Goal: Task Accomplishment & Management: Manage account settings

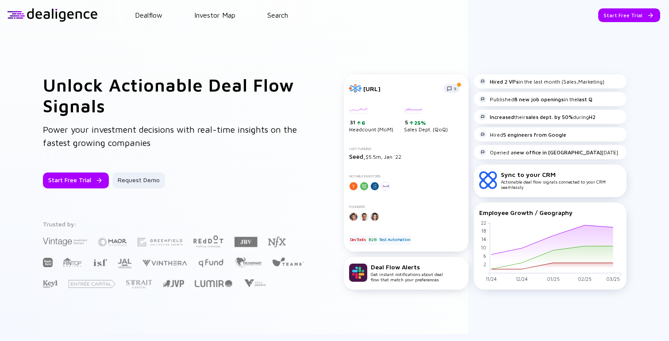
click at [140, 20] on header "Dealflow Investor Map Search Start Free Trial Dealflow Investor Map Start Free …" at bounding box center [334, 15] width 669 height 30
click at [140, 17] on link "Dealflow" at bounding box center [148, 15] width 27 height 8
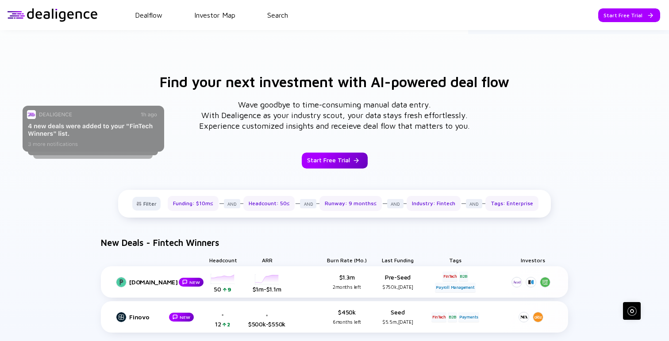
scroll to position [301, 0]
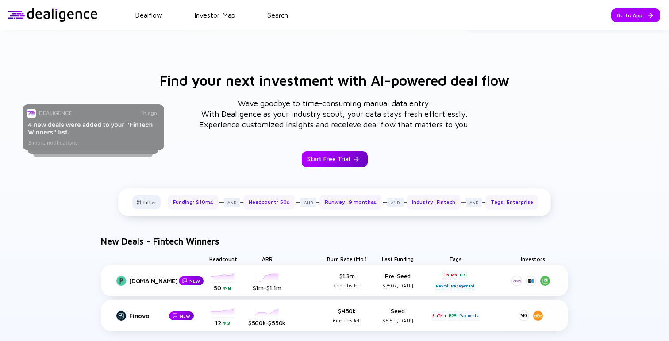
click at [344, 156] on div "Start Free Trial" at bounding box center [335, 159] width 66 height 16
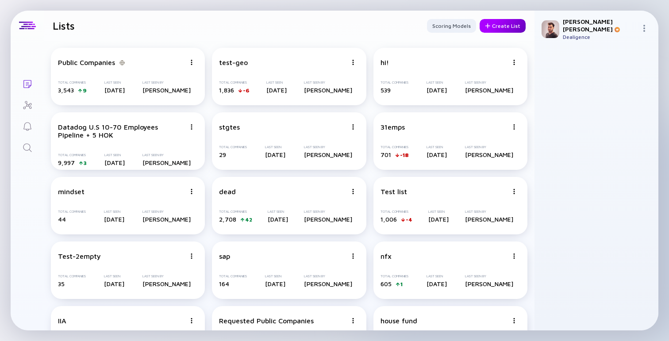
click at [499, 26] on div "Create List" at bounding box center [503, 26] width 46 height 14
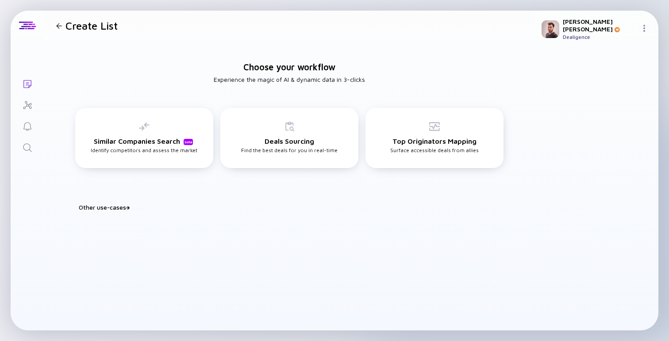
click at [115, 214] on div "Build Watchlist Score & prioritize deals to identify your next best play Portfo…" at bounding box center [289, 218] width 442 height 14
click at [115, 210] on div "Other use-cases" at bounding box center [295, 208] width 432 height 8
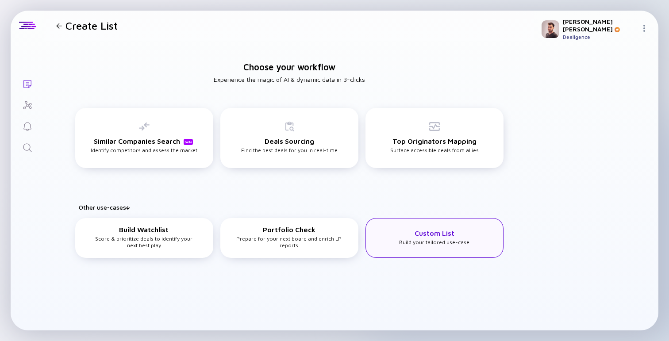
click at [462, 242] on div "Custom List Build your tailored use-case" at bounding box center [434, 237] width 70 height 16
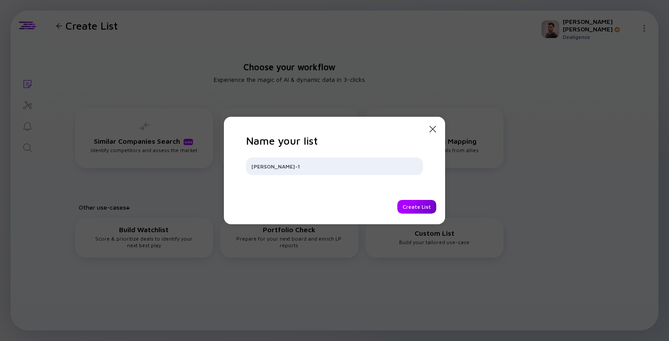
type input "[PERSON_NAME]-1"
click at [413, 204] on div "Create List" at bounding box center [416, 207] width 39 height 14
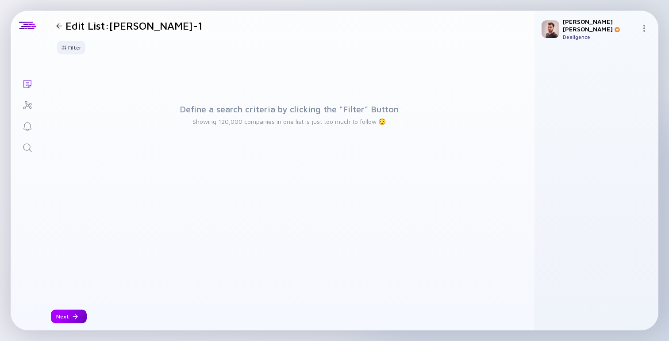
click at [75, 315] on div at bounding box center [75, 316] width 5 height 5
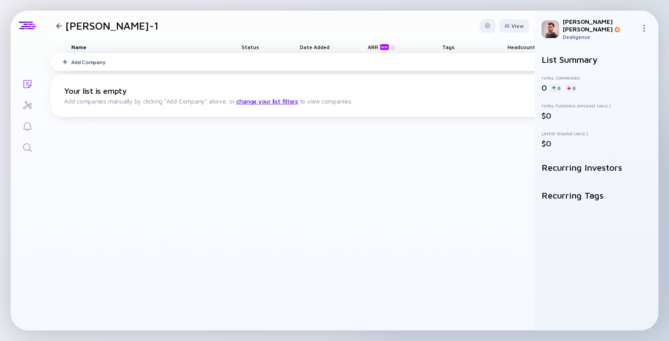
click at [197, 70] on div "Add Company" at bounding box center [425, 62] width 748 height 18
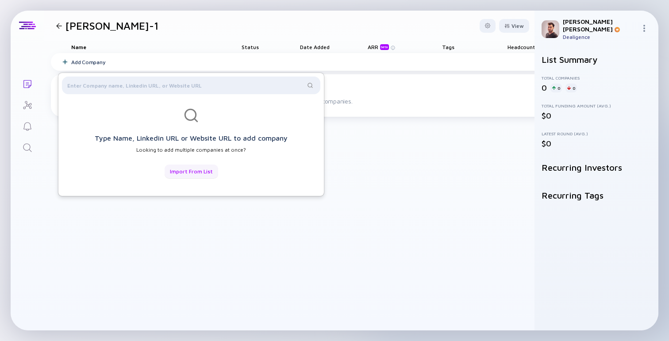
click at [196, 176] on div "Import from List" at bounding box center [192, 172] width 54 height 14
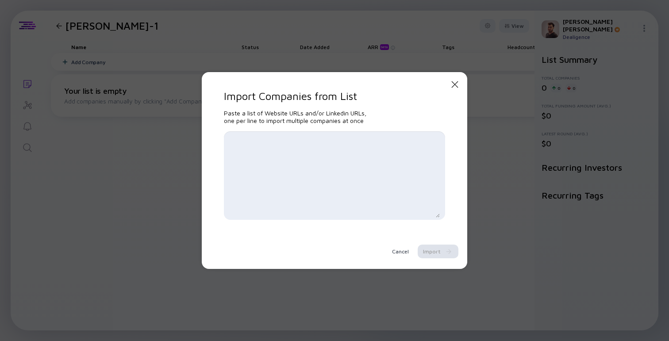
click at [314, 148] on textarea at bounding box center [334, 176] width 211 height 84
paste textarea "[URL][DOMAIN_NAME] [URL][DOMAIN_NAME] [URL][DOMAIN_NAME][DOMAIN_NAME] [URL][DOM…"
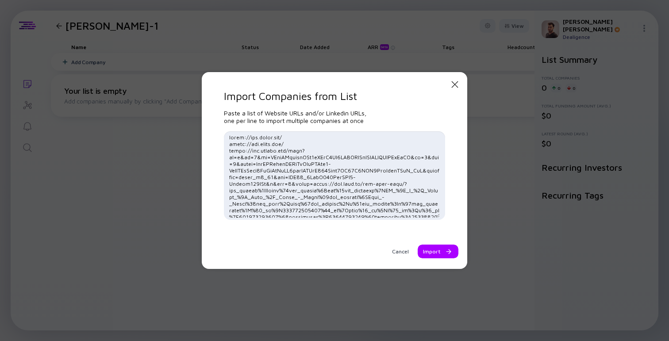
click at [341, 170] on textarea at bounding box center [334, 176] width 211 height 84
drag, startPoint x: 384, startPoint y: 187, endPoint x: 199, endPoint y: 153, distance: 187.5
click at [229, 153] on textarea at bounding box center [334, 176] width 211 height 84
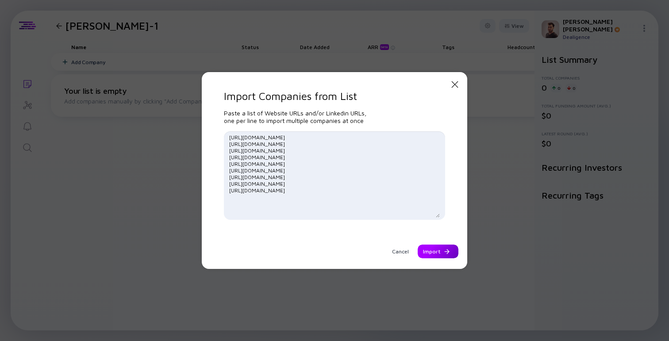
type textarea "[URL][DOMAIN_NAME] [URL][DOMAIN_NAME] [URL][DOMAIN_NAME] [URL][DOMAIN_NAME] [UR…"
click at [443, 252] on div "Import" at bounding box center [438, 252] width 41 height 14
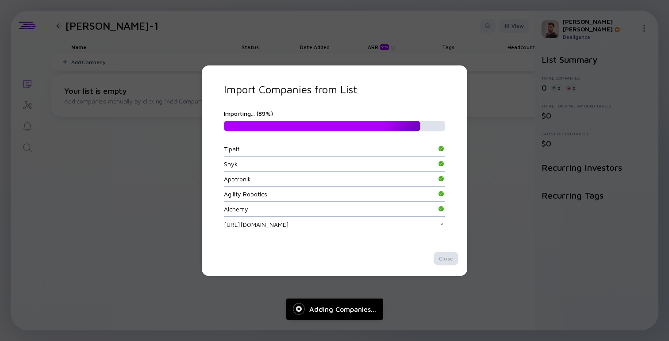
scroll to position [45, 0]
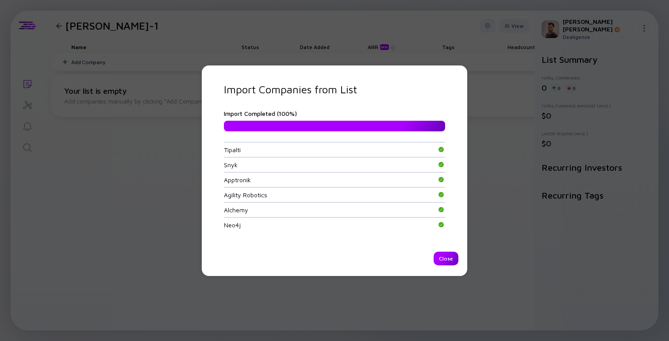
click at [444, 259] on div "Close" at bounding box center [446, 259] width 25 height 14
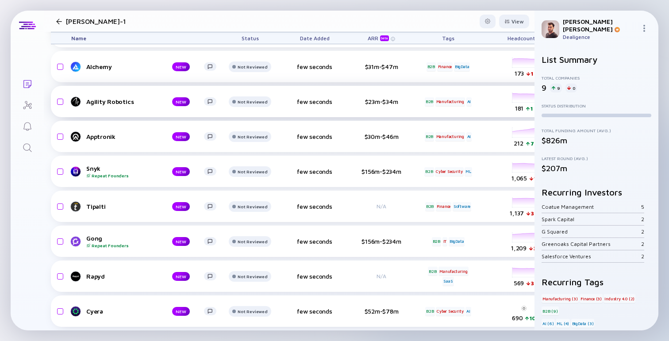
scroll to position [0, 0]
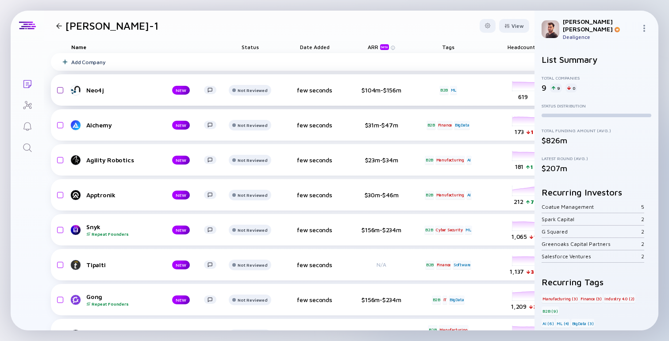
click at [63, 91] on input "checkbox" at bounding box center [59, 90] width 11 height 20
checkbox input "true"
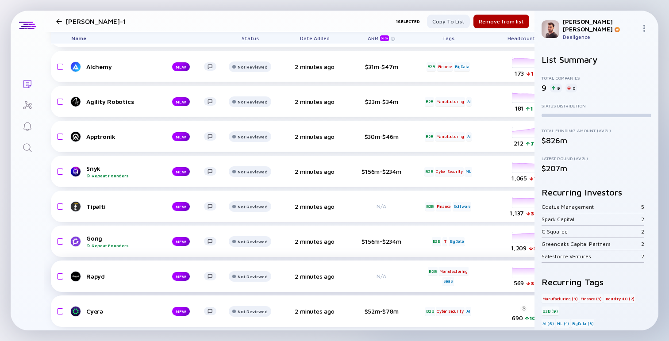
scroll to position [58, 0]
click at [58, 314] on input "checkbox" at bounding box center [59, 311] width 11 height 20
checkbox input "true"
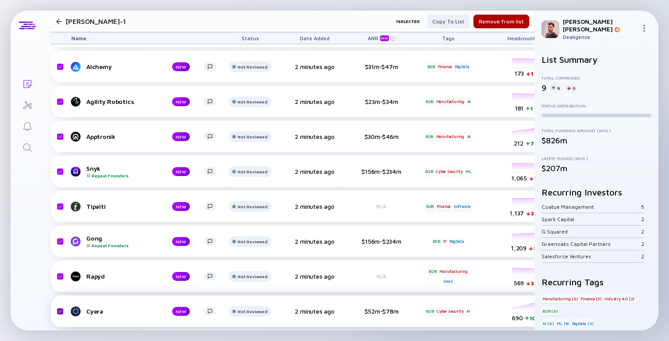
checkbox input "true"
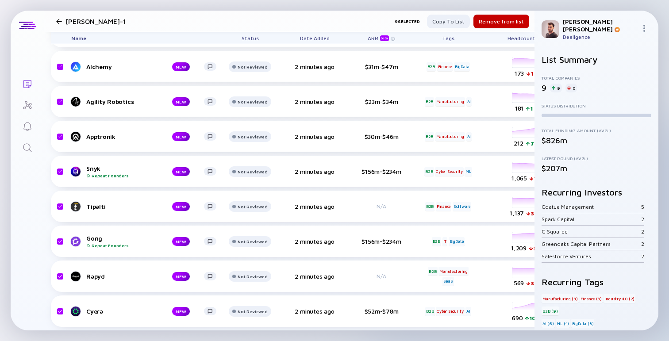
click at [515, 16] on div "Remove from list" at bounding box center [501, 22] width 56 height 14
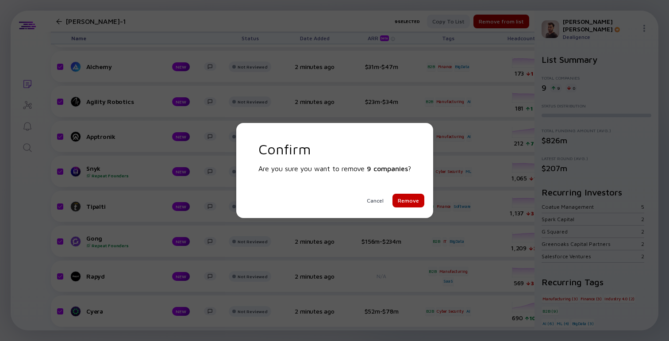
click at [411, 196] on div "Remove" at bounding box center [408, 201] width 32 height 14
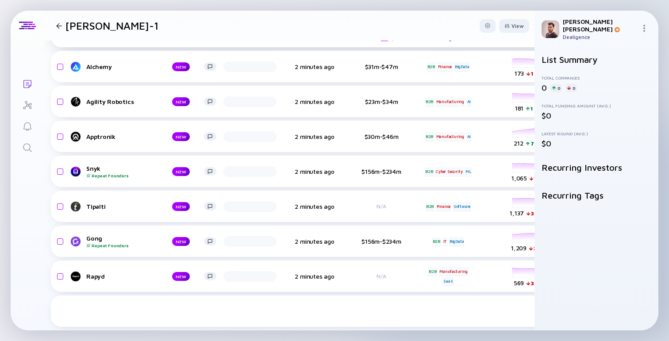
checkbox input "false"
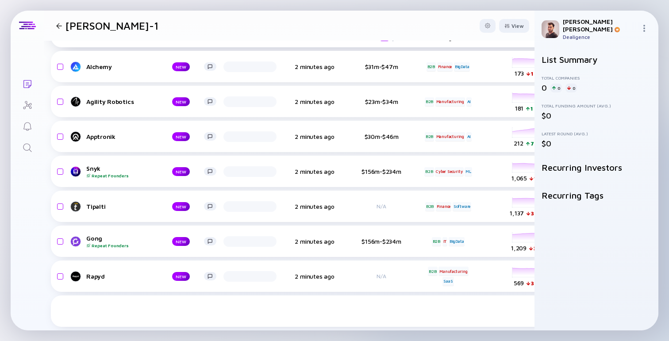
checkbox input "false"
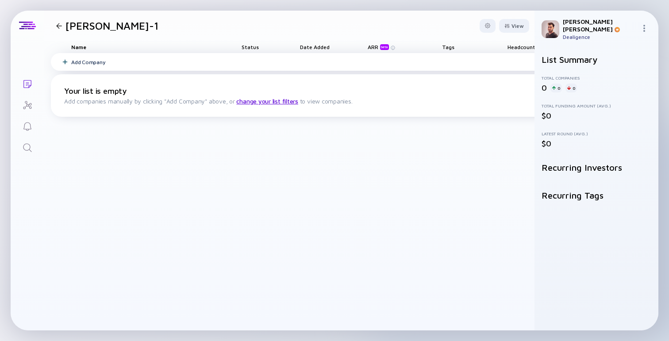
click at [227, 60] on div "Add Company" at bounding box center [425, 62] width 748 height 18
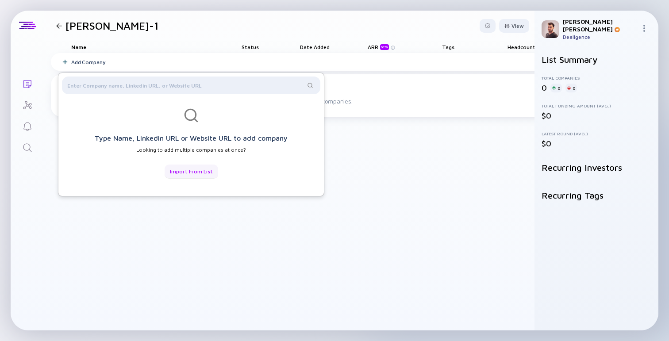
click at [211, 176] on div "Import from List" at bounding box center [192, 172] width 54 height 14
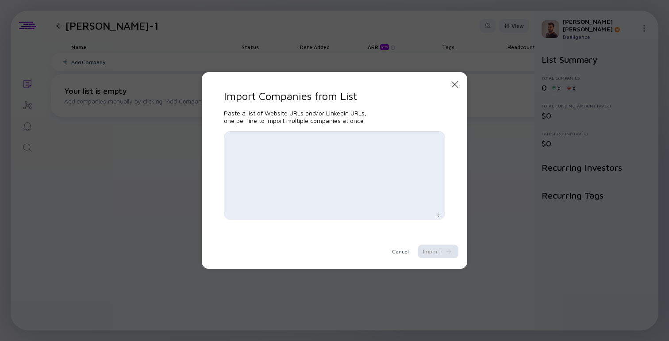
click at [296, 162] on textarea at bounding box center [334, 176] width 211 height 84
paste textarea "[URL][DOMAIN_NAME] [URL][DOMAIN_NAME] [URL][DOMAIN_NAME] [URL][DOMAIN_NAME] [UR…"
type textarea "[URL][DOMAIN_NAME] [URL][DOMAIN_NAME] [URL][DOMAIN_NAME] [URL][DOMAIN_NAME] [UR…"
click at [435, 253] on div "Import" at bounding box center [438, 252] width 41 height 14
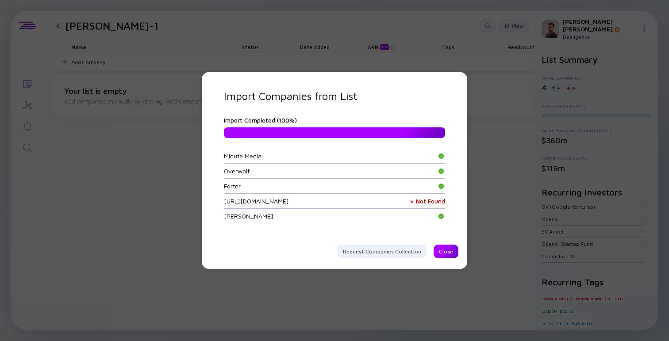
click at [443, 253] on div "Close" at bounding box center [446, 252] width 25 height 14
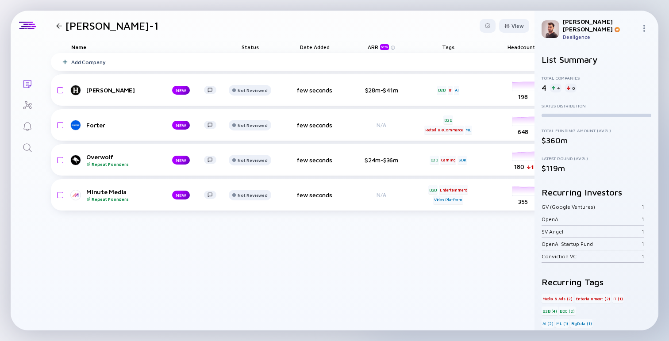
click at [283, 259] on div "Add Company [PERSON_NAME] NEW Not Reviewed few seconds $28m-$41m B2B IT AI head…" at bounding box center [433, 191] width 765 height 277
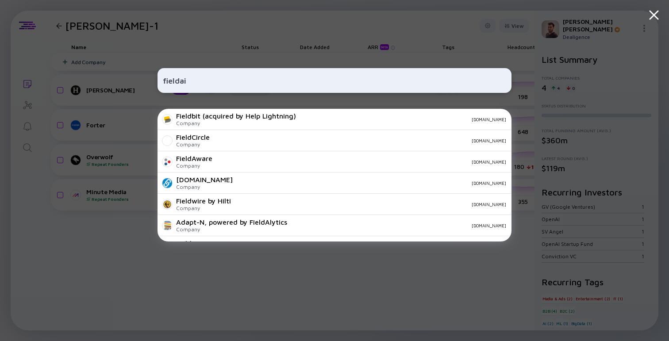
type input "fieldai"
click at [251, 291] on div "fieldai Fieldbit (acquired by Help Lightning) Company [DOMAIN_NAME] FieldCircle…" at bounding box center [334, 170] width 354 height 341
click at [238, 279] on div "fieldai Fieldbit (acquired by Help Lightning) Company [DOMAIN_NAME] FieldCircle…" at bounding box center [334, 170] width 354 height 341
click at [113, 256] on div "fieldai Fieldbit (acquired by Help Lightning) Company [DOMAIN_NAME] FieldCircle…" at bounding box center [334, 170] width 669 height 341
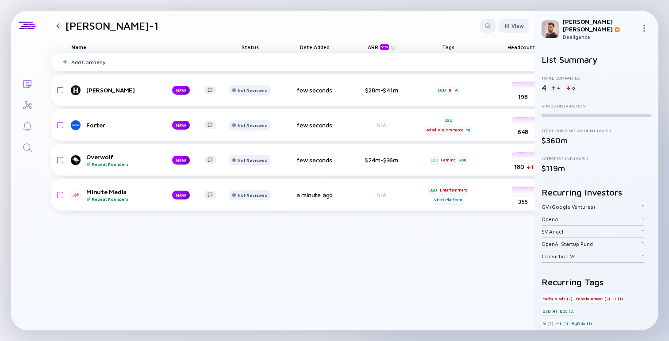
click at [228, 60] on div "Add Company" at bounding box center [433, 62] width 765 height 18
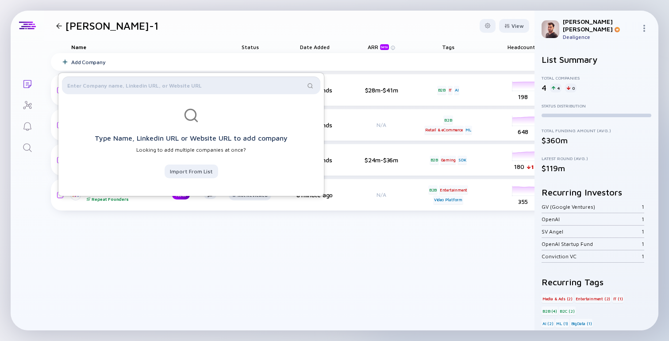
click at [214, 83] on input "text" at bounding box center [186, 85] width 238 height 9
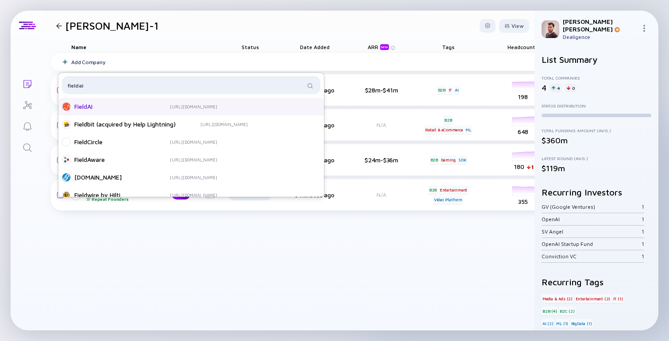
type input "fieldai"
click at [120, 103] on div "FieldAI" at bounding box center [109, 106] width 71 height 9
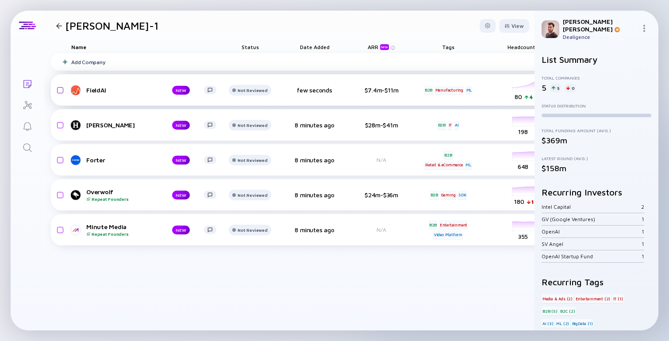
click at [60, 91] on input "checkbox" at bounding box center [59, 90] width 11 height 20
checkbox input "true"
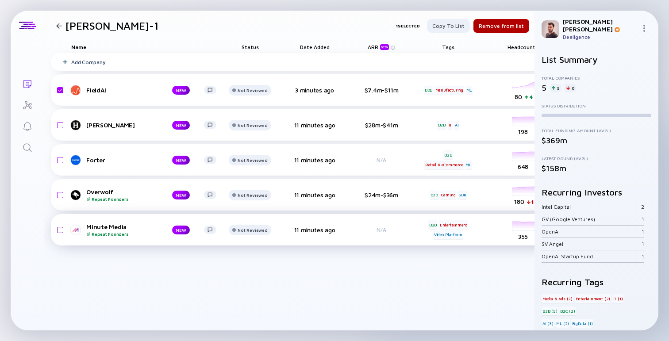
click at [60, 231] on input "checkbox" at bounding box center [59, 230] width 11 height 20
checkbox input "true"
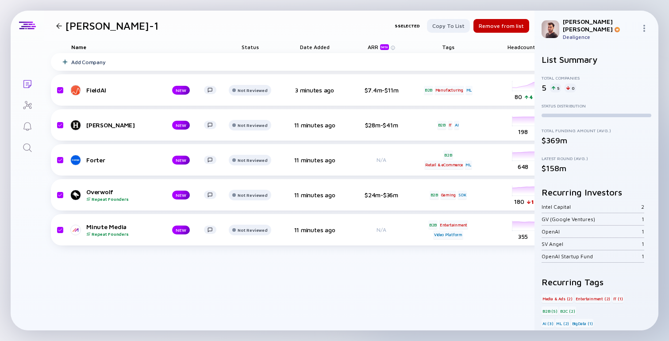
click at [509, 29] on div "Remove from list" at bounding box center [501, 26] width 56 height 14
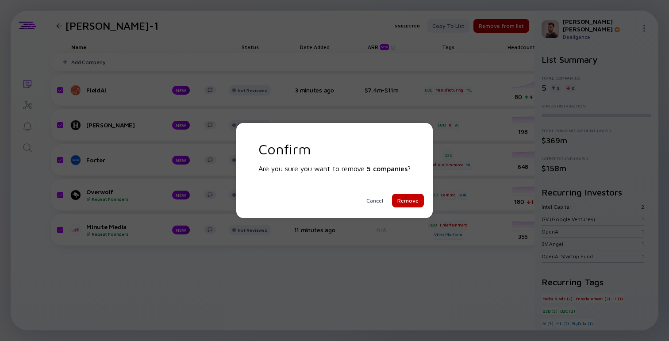
click at [408, 204] on div "Remove" at bounding box center [408, 201] width 32 height 14
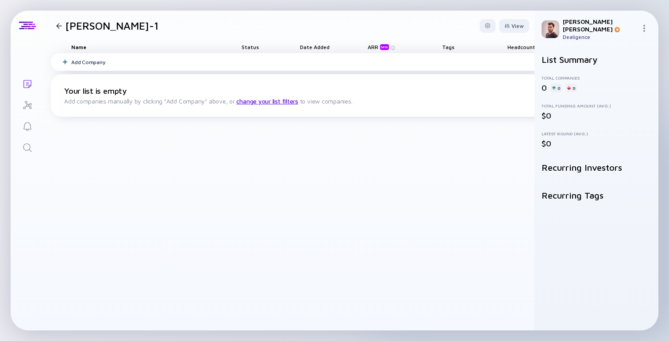
click at [184, 65] on div "Add Company" at bounding box center [425, 62] width 748 height 18
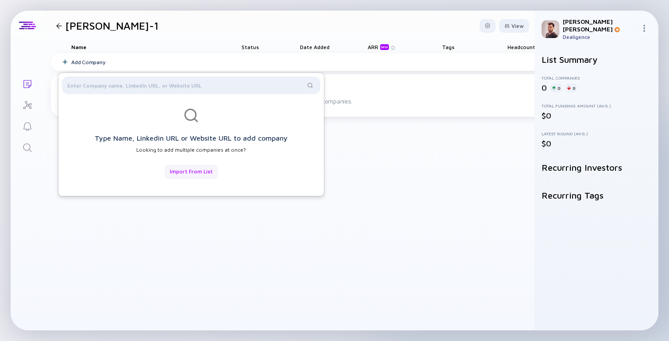
click at [196, 170] on div "Import from List" at bounding box center [192, 172] width 54 height 14
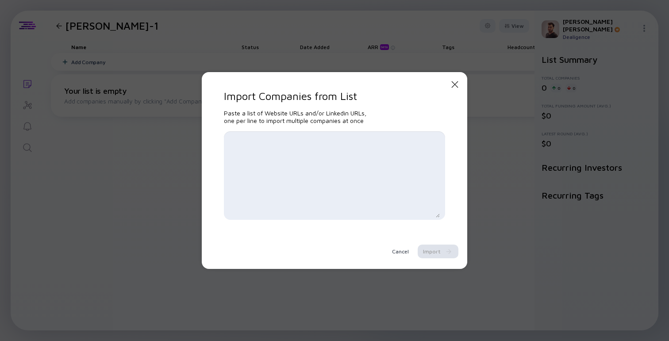
click at [295, 147] on textarea at bounding box center [334, 176] width 211 height 84
paste textarea "[URL][DOMAIN_NAME] [URL][DOMAIN_NAME] [URL][DOMAIN_NAME] [URL][DOMAIN_NAME] [UR…"
type textarea "[URL][DOMAIN_NAME] [URL][DOMAIN_NAME] [URL][DOMAIN_NAME] [URL][DOMAIN_NAME] [UR…"
click at [448, 249] on div "Import" at bounding box center [438, 252] width 41 height 14
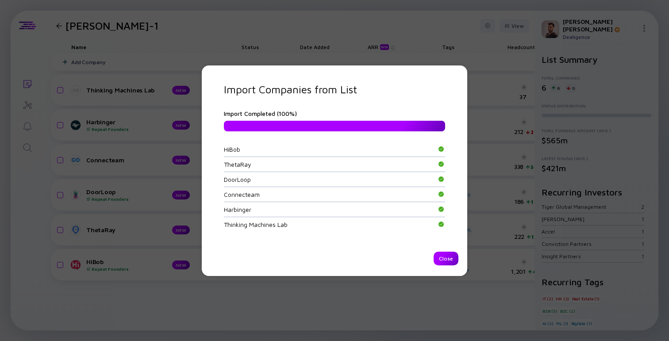
click at [447, 259] on div "Close" at bounding box center [446, 259] width 25 height 14
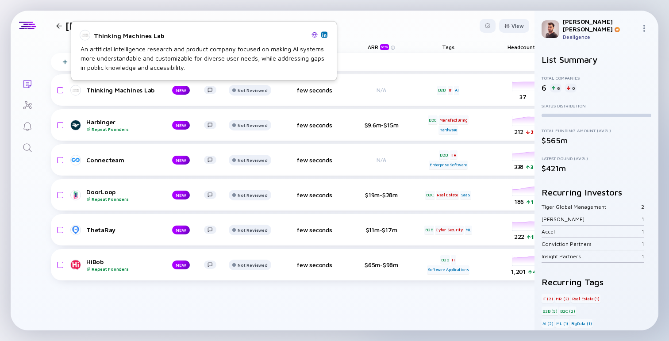
click at [312, 36] on img at bounding box center [314, 34] width 6 height 6
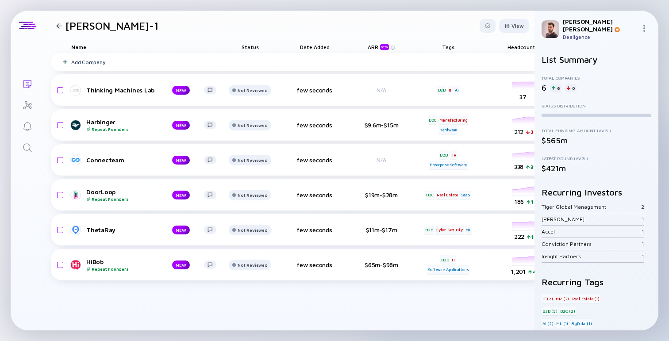
click at [258, 314] on div "Add Company Thinking Machines Lab NEW Not Reviewed few seconds N/A B2B IT AI he…" at bounding box center [433, 191] width 765 height 277
click at [60, 88] on input "checkbox" at bounding box center [59, 90] width 11 height 20
checkbox input "true"
click at [61, 264] on input "checkbox" at bounding box center [59, 265] width 11 height 20
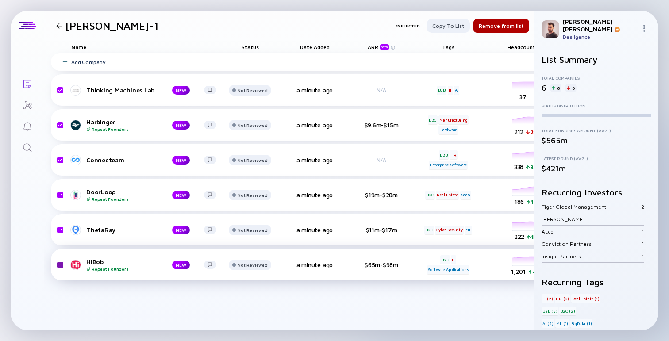
checkbox input "true"
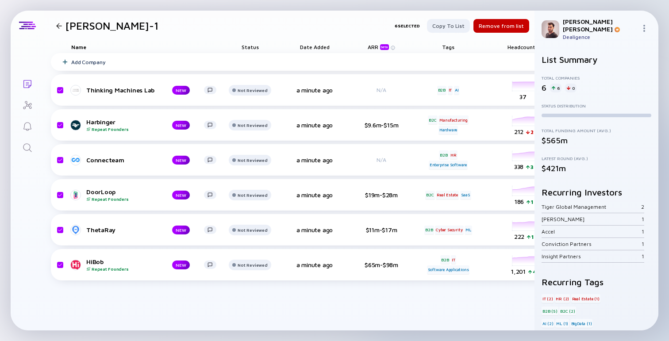
click at [503, 24] on div "Remove from list" at bounding box center [501, 26] width 56 height 14
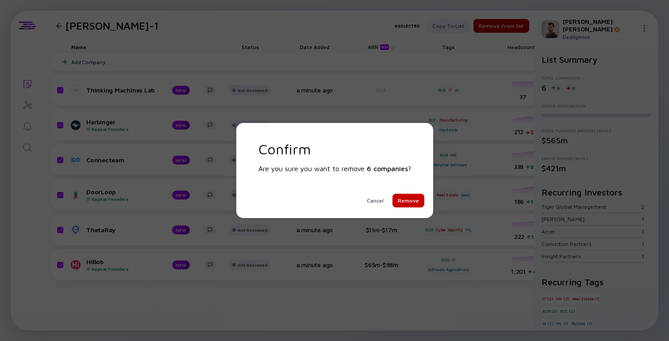
click at [404, 202] on div "Remove" at bounding box center [408, 201] width 32 height 14
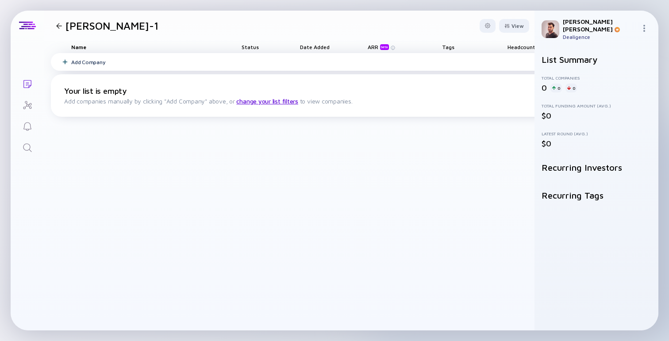
click at [107, 63] on div "Add Company" at bounding box center [425, 62] width 748 height 18
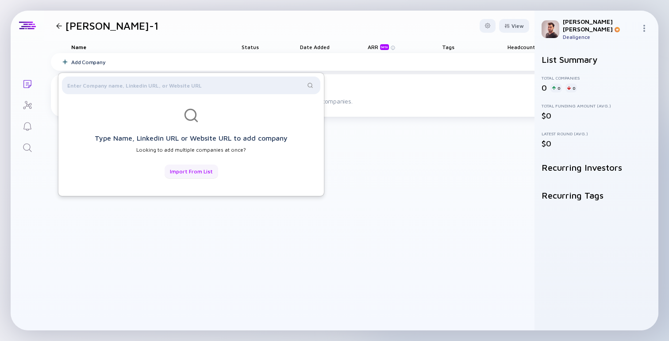
click at [207, 176] on div "Import from List" at bounding box center [192, 172] width 54 height 14
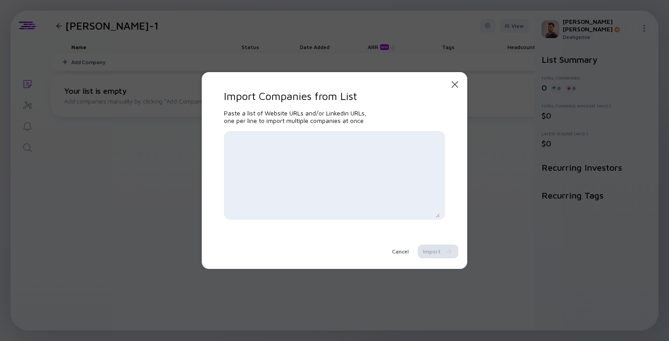
click at [323, 176] on textarea at bounding box center [334, 176] width 211 height 84
paste textarea "[URL][DOMAIN_NAME] [URL][DOMAIN_NAME] [URL][DOMAIN_NAME] [URL][DOMAIN_NAME]"
type textarea "[URL][DOMAIN_NAME] [URL][DOMAIN_NAME] [URL][DOMAIN_NAME] [URL][DOMAIN_NAME]"
click at [439, 252] on div "Import" at bounding box center [438, 252] width 41 height 14
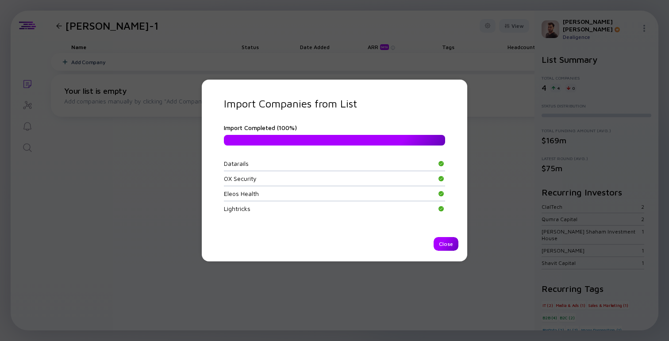
click at [452, 246] on div "Close" at bounding box center [446, 244] width 25 height 14
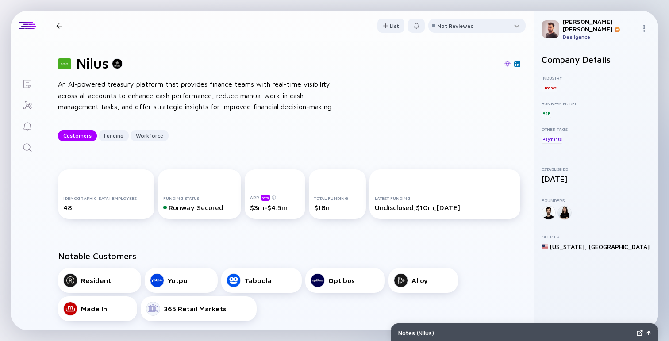
click at [447, 86] on div "100 Nilus An AI-powered treasury platform that provides finance teams with real…" at bounding box center [289, 98] width 491 height 115
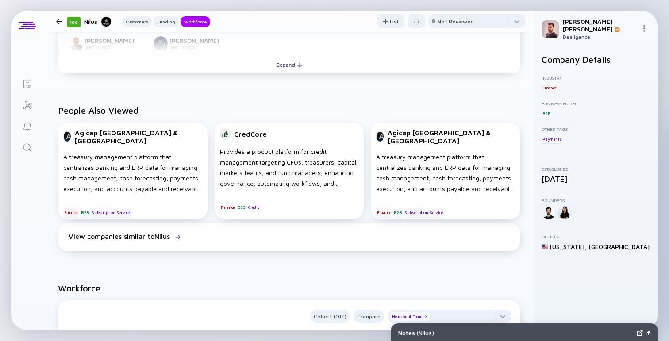
scroll to position [455, 0]
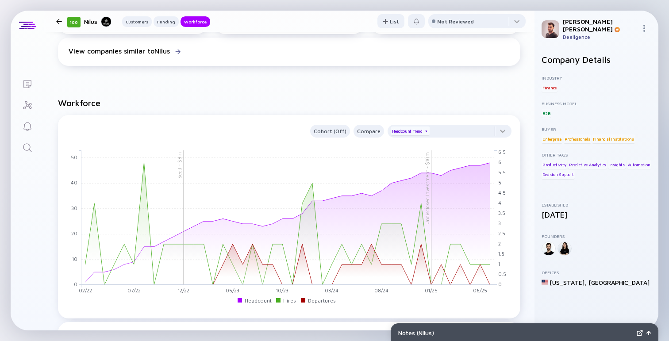
scroll to position [788, 0]
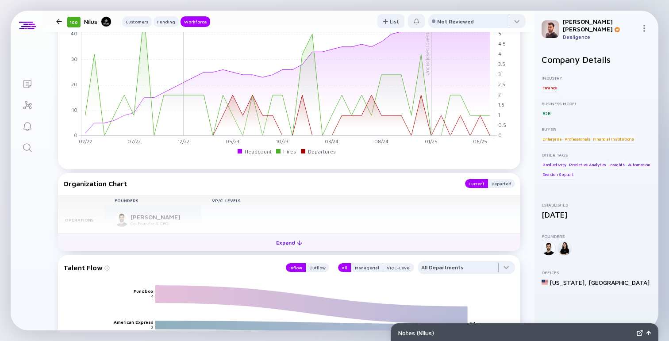
click at [234, 251] on button "Expand" at bounding box center [289, 243] width 462 height 18
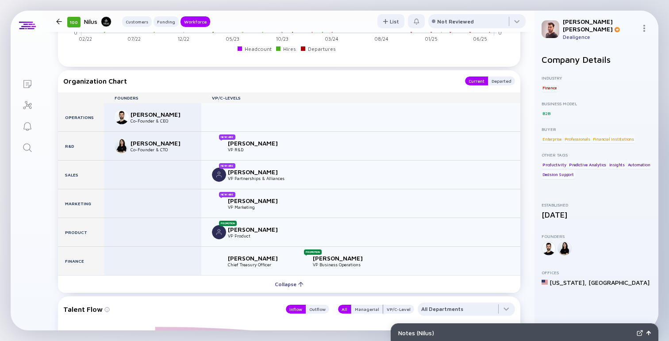
scroll to position [894, 0]
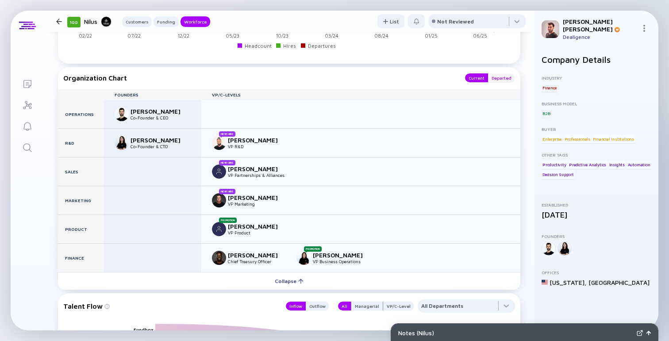
click at [501, 77] on div "Departed" at bounding box center [501, 77] width 27 height 9
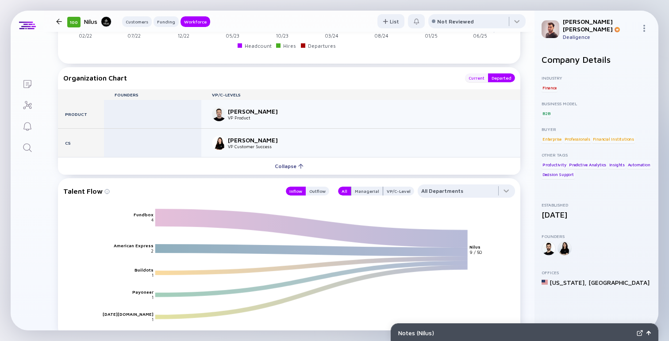
click at [476, 78] on div "Current" at bounding box center [476, 77] width 23 height 9
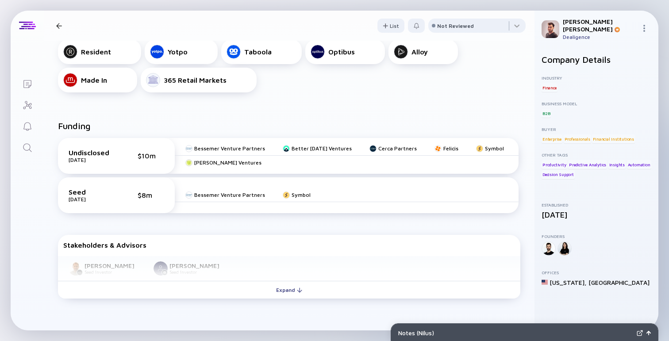
scroll to position [224, 0]
